Goal: Book appointment/travel/reservation

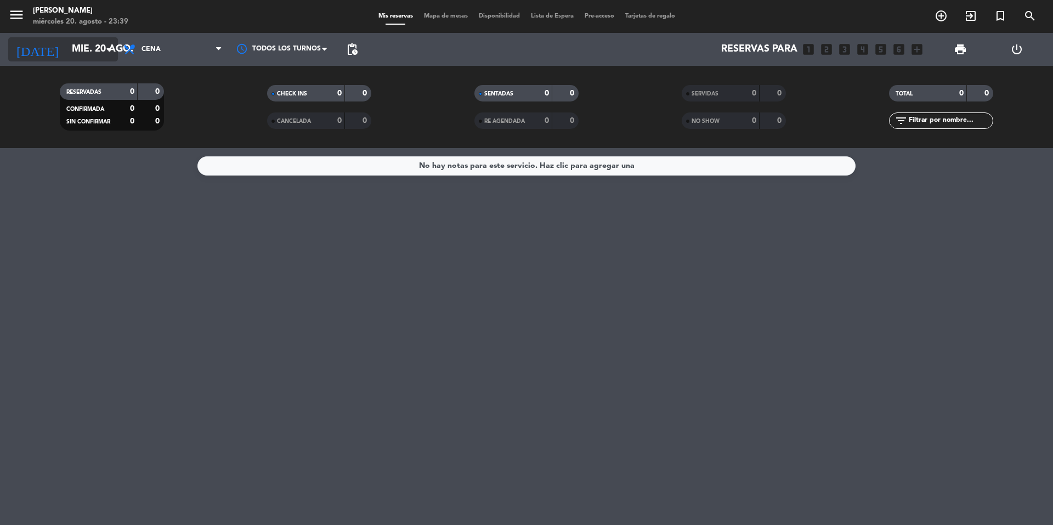
click at [66, 56] on input "mié. 20 ago." at bounding box center [129, 49] width 127 height 22
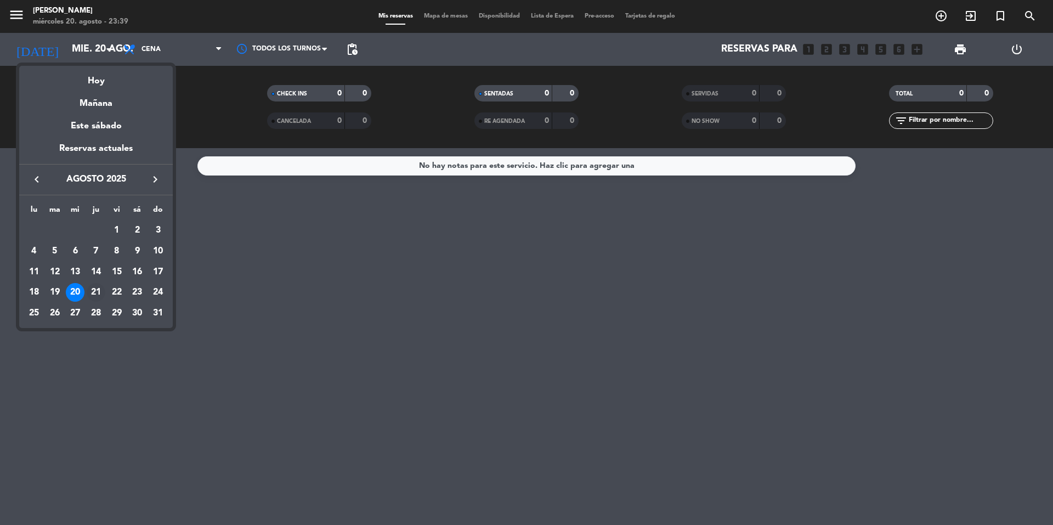
click at [98, 292] on div "21" at bounding box center [96, 292] width 19 height 19
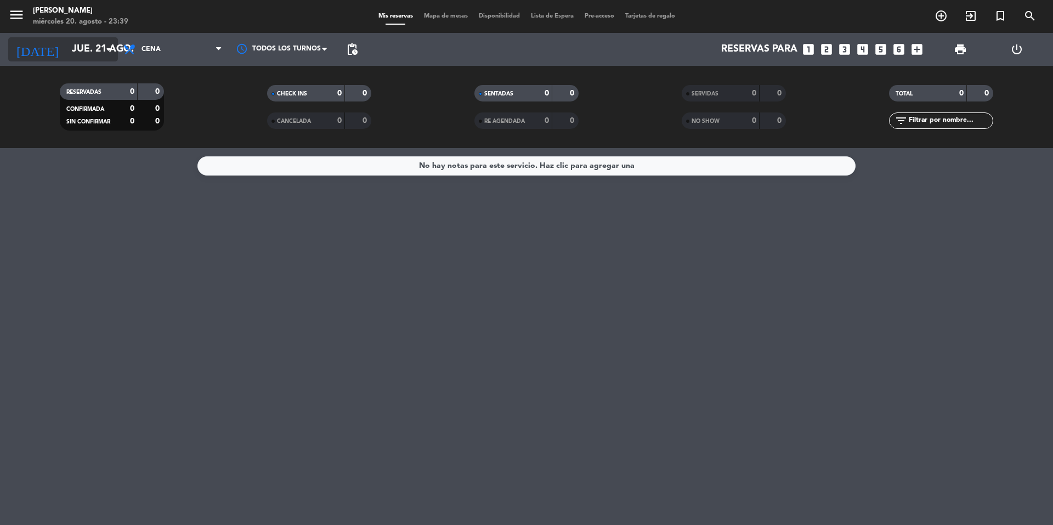
click at [106, 54] on icon "arrow_drop_down" at bounding box center [108, 49] width 13 height 13
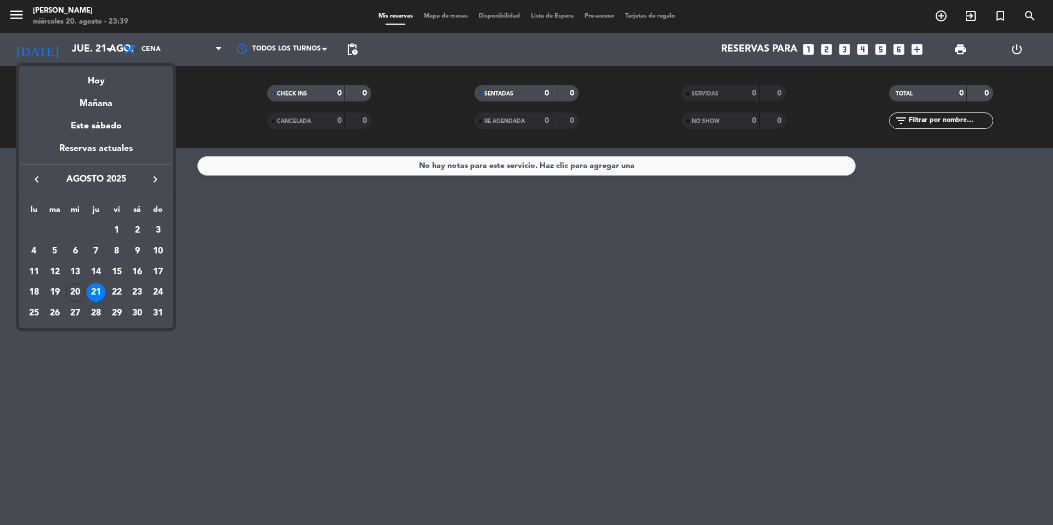
drag, startPoint x: 120, startPoint y: 285, endPoint x: 166, endPoint y: 273, distance: 47.5
click at [120, 285] on div "22" at bounding box center [116, 292] width 19 height 19
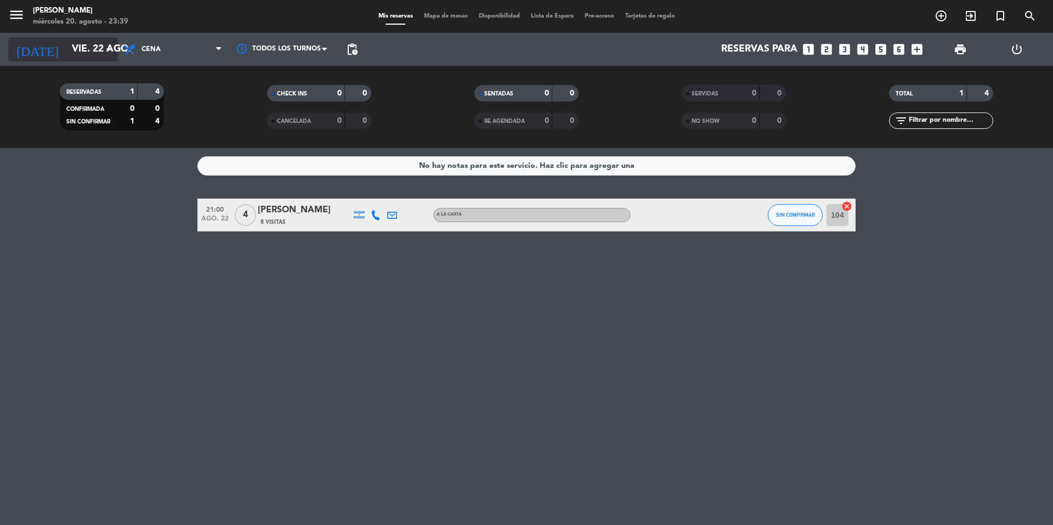
click at [70, 46] on input "vie. 22 ago." at bounding box center [129, 49] width 127 height 22
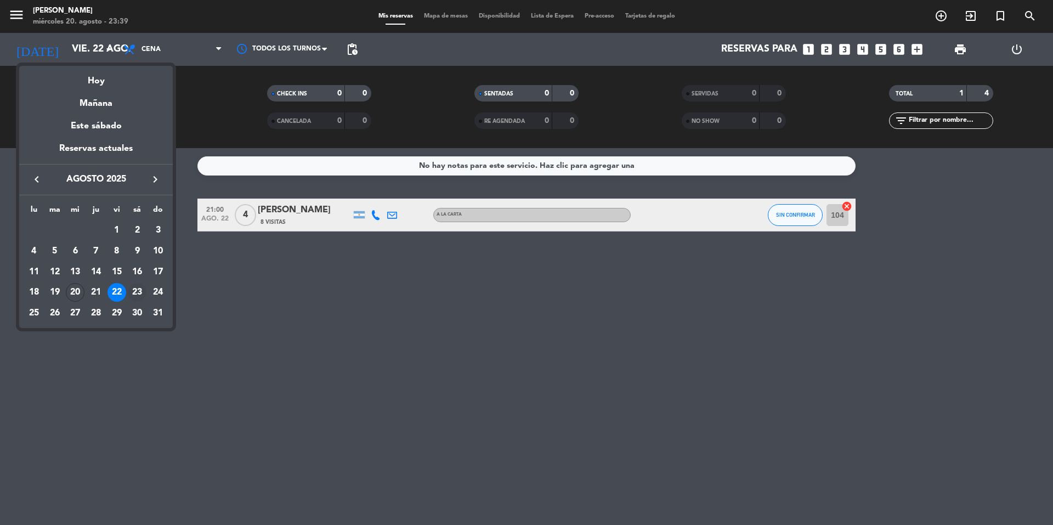
click at [134, 291] on div "23" at bounding box center [137, 292] width 19 height 19
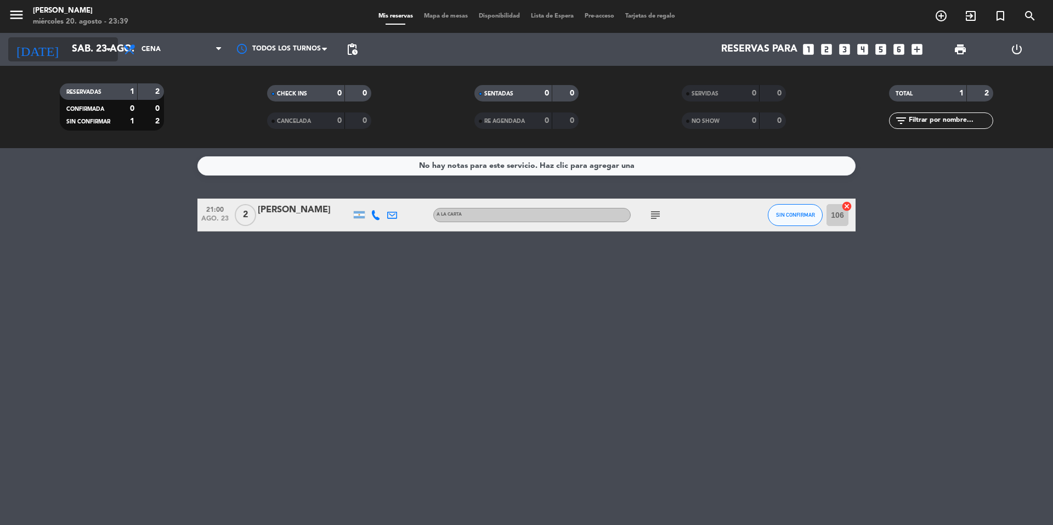
click at [77, 43] on input "sáb. 23 ago." at bounding box center [129, 49] width 127 height 22
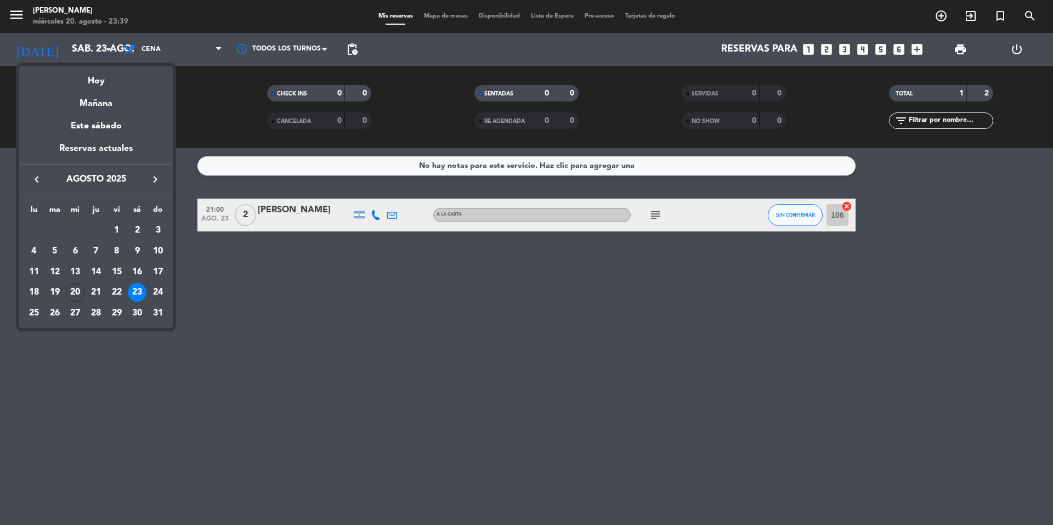
drag, startPoint x: 571, startPoint y: 290, endPoint x: 645, endPoint y: 216, distance: 104.3
click at [610, 270] on div at bounding box center [526, 262] width 1053 height 525
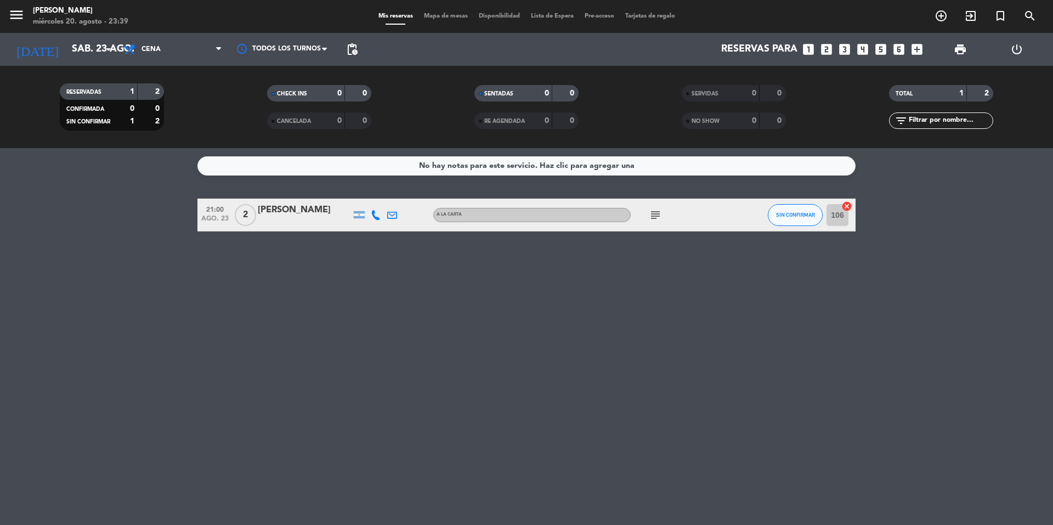
click at [645, 221] on div "subject" at bounding box center [680, 214] width 99 height 32
click at [665, 207] on div "subject" at bounding box center [680, 214] width 99 height 32
click at [649, 221] on div "subject" at bounding box center [680, 214] width 99 height 32
click at [653, 220] on icon "subject" at bounding box center [655, 214] width 13 height 13
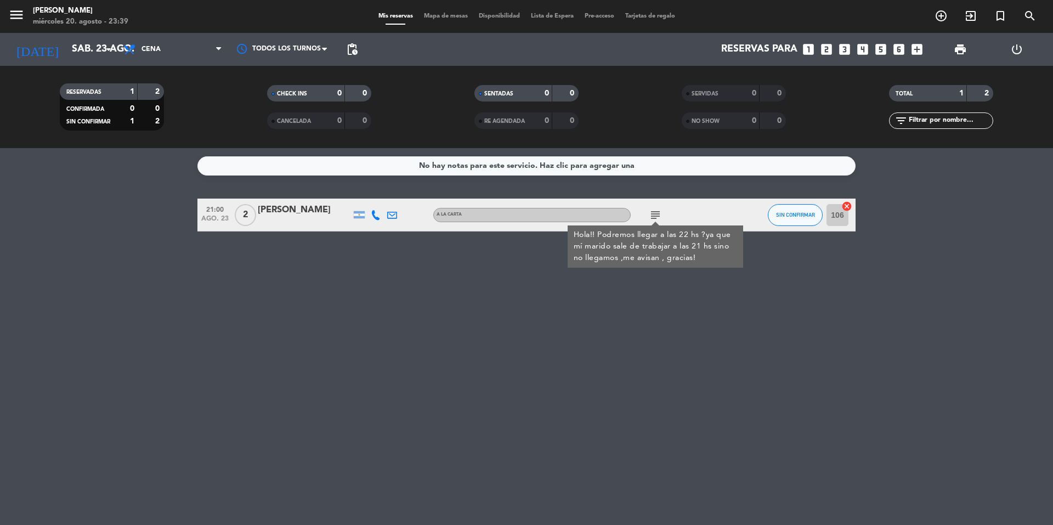
click at [657, 299] on div "No hay notas para este servicio. Haz clic para agregar una 21:00 [DATE] 2 [PERS…" at bounding box center [526, 336] width 1053 height 377
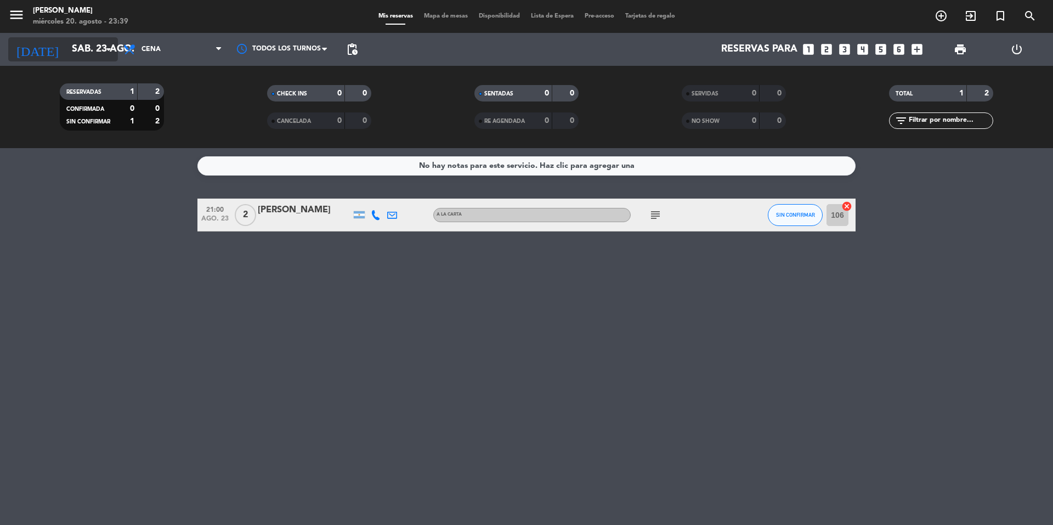
click at [83, 54] on input "sáb. 23 ago." at bounding box center [129, 49] width 127 height 22
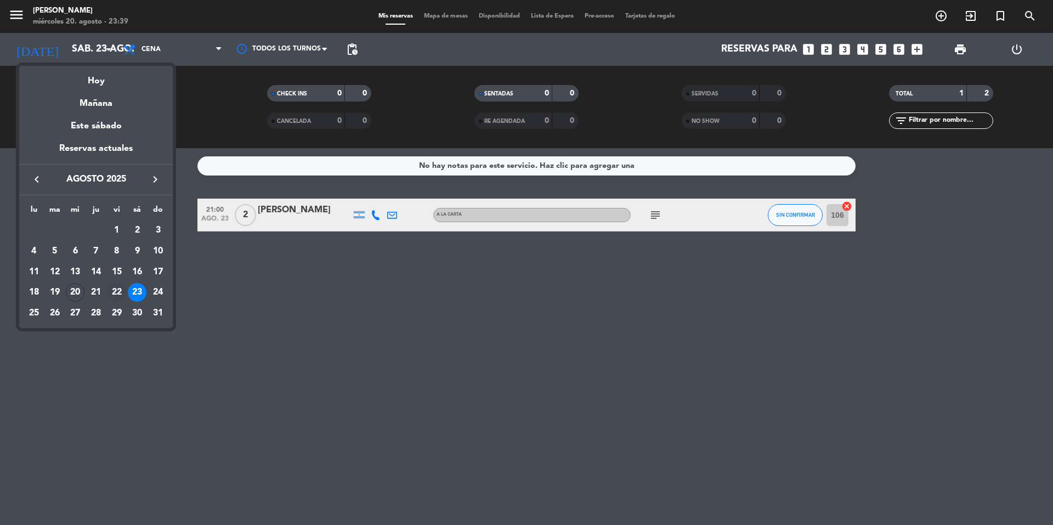
click at [120, 288] on div "22" at bounding box center [116, 292] width 19 height 19
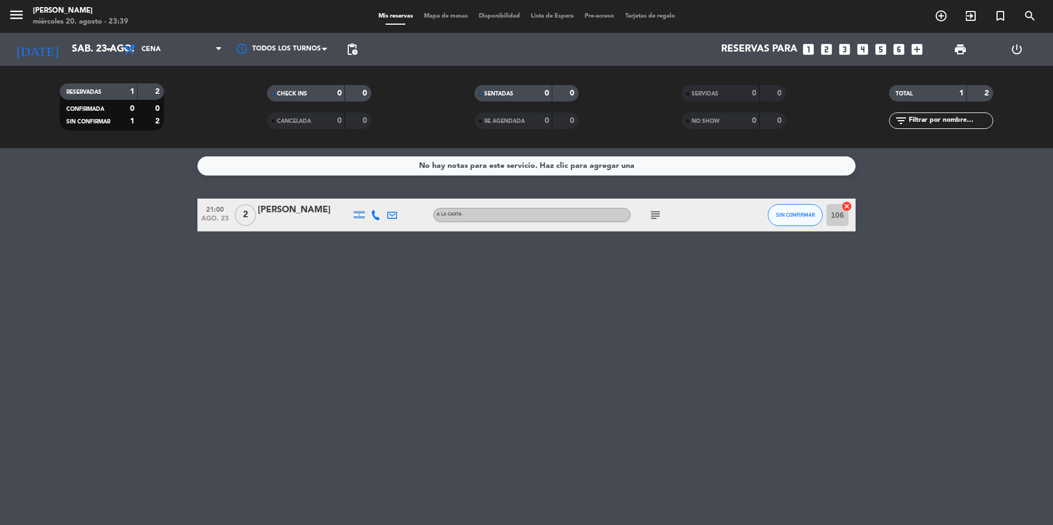
type input "vie. 22 ago."
click at [661, 186] on div "No hay notas para este servicio. Haz clic para agregar una 21:00 [DATE] 4 [PERS…" at bounding box center [526, 336] width 1053 height 377
